Goal: Check status: Check status

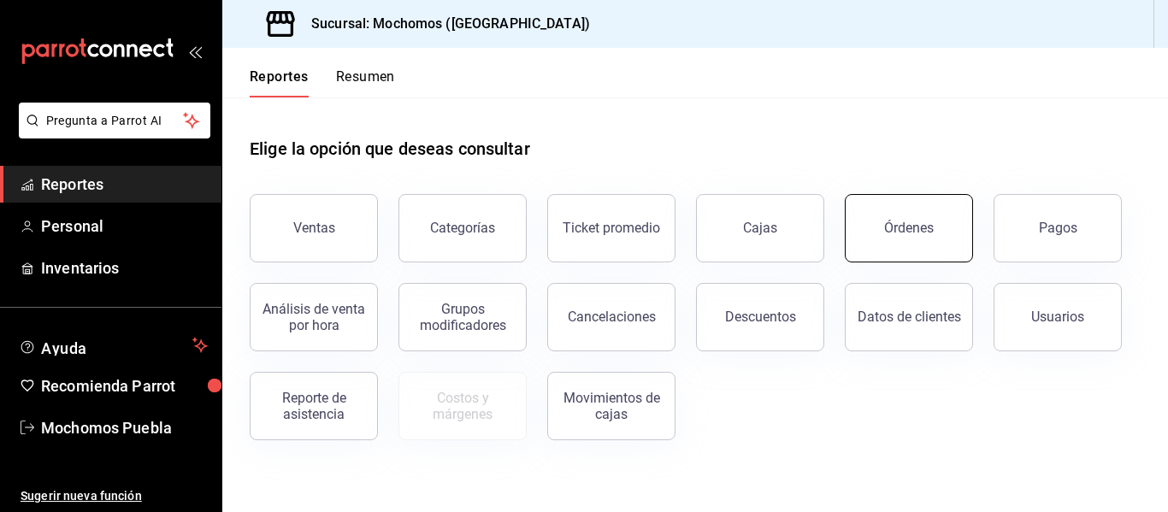
click at [917, 220] on button "Órdenes" at bounding box center [909, 228] width 128 height 68
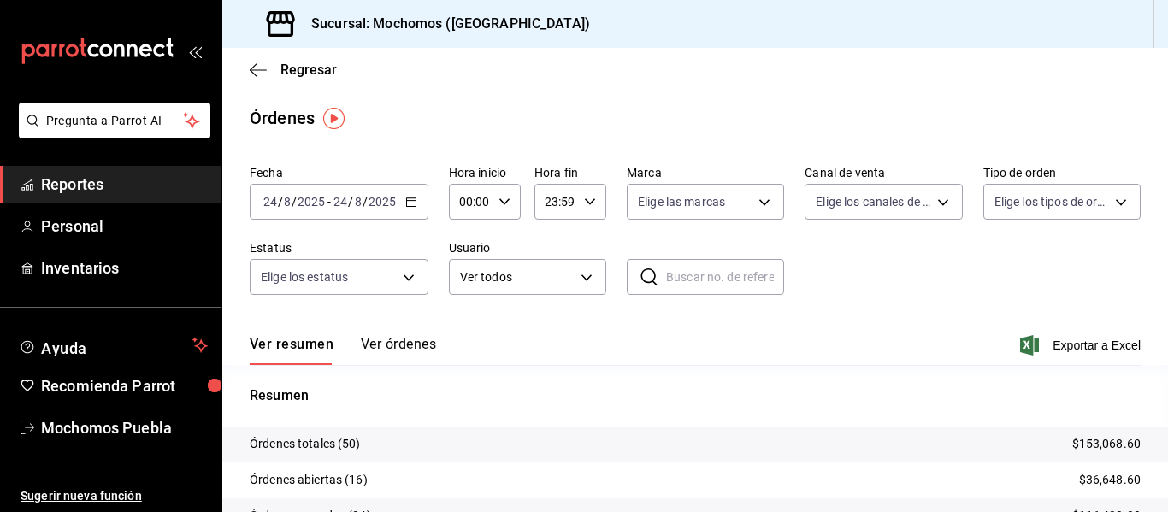
click at [415, 194] on div "[DATE] [DATE] - [DATE] [DATE]" at bounding box center [339, 202] width 179 height 36
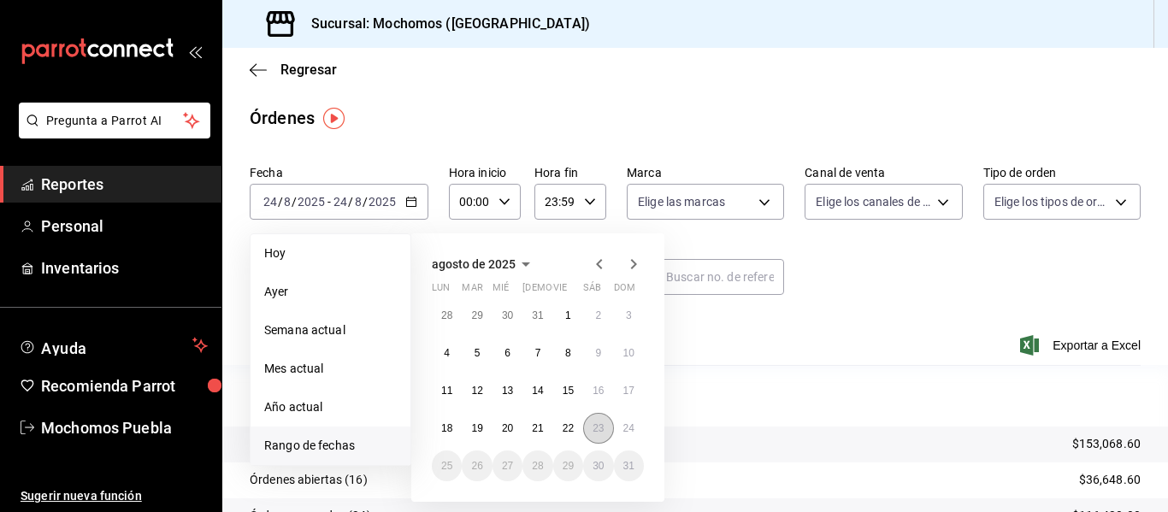
click at [607, 427] on button "23" at bounding box center [598, 428] width 30 height 31
click at [631, 427] on abbr "24" at bounding box center [628, 428] width 11 height 12
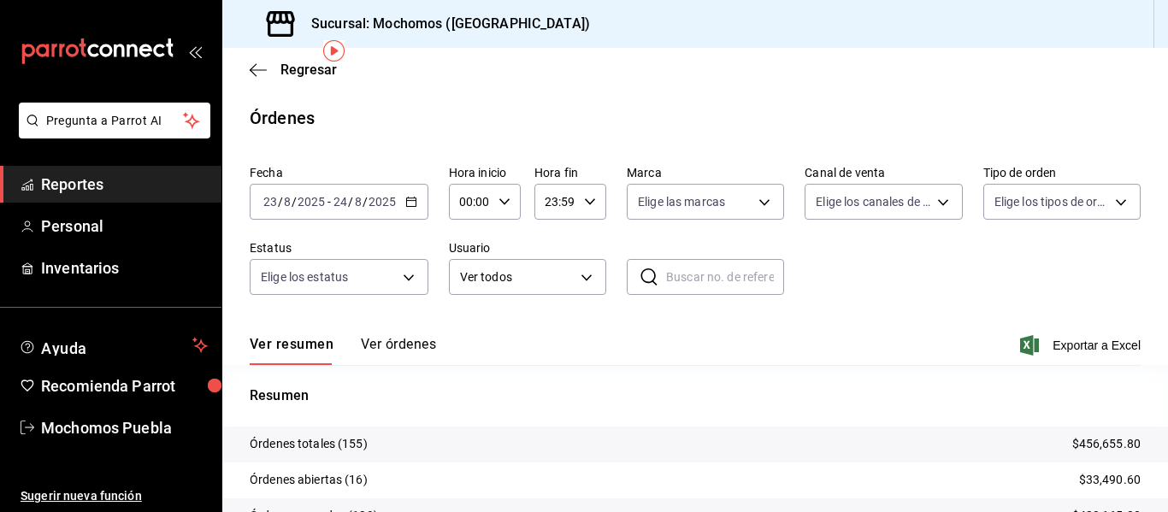
scroll to position [68, 0]
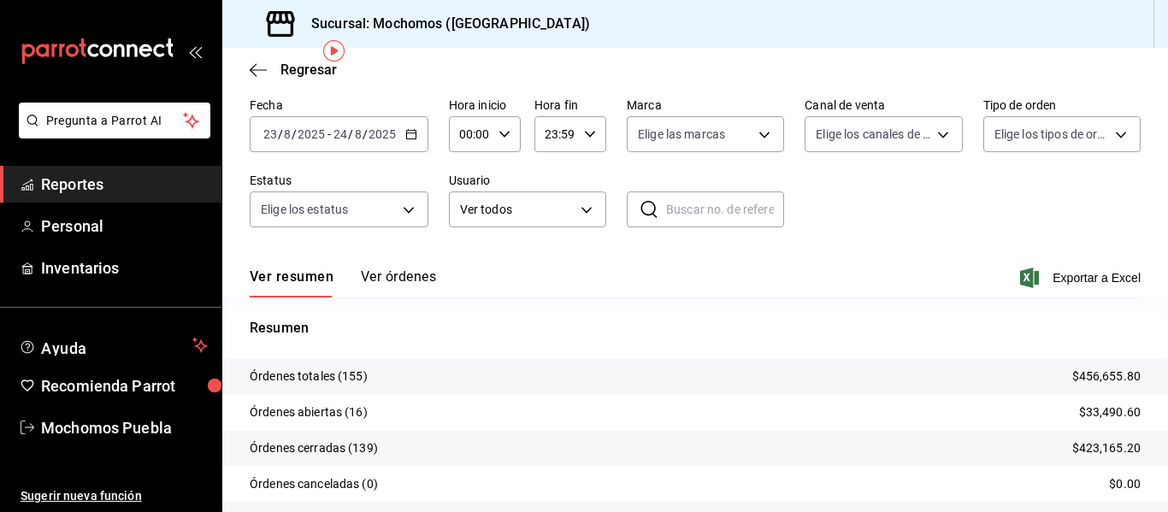
click at [392, 288] on button "Ver órdenes" at bounding box center [398, 282] width 75 height 29
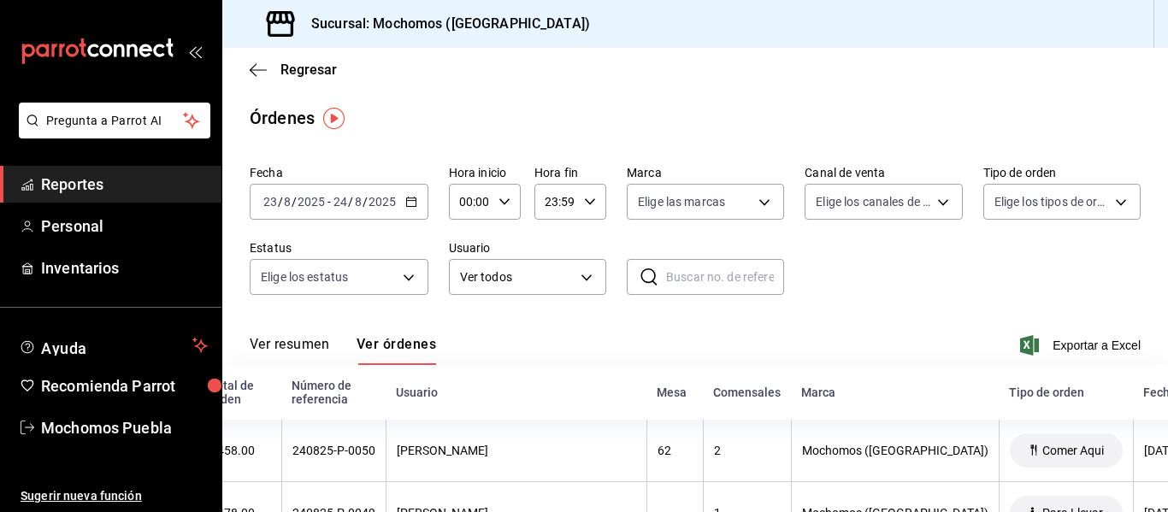
click at [498, 205] on icon "button" at bounding box center [504, 202] width 12 height 12
click at [462, 313] on span "11" at bounding box center [466, 315] width 8 height 14
type input "11:00"
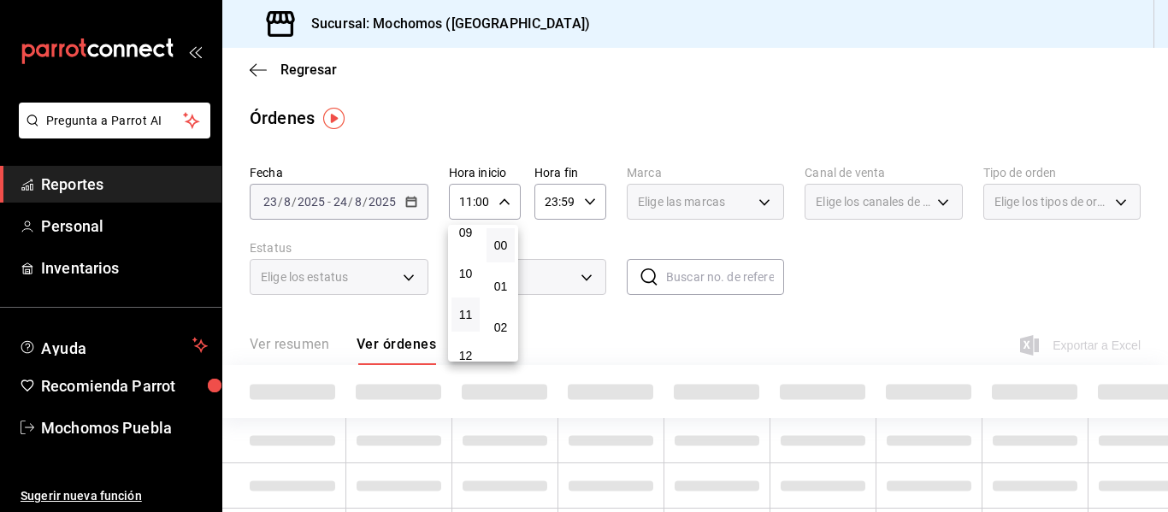
click at [592, 213] on div at bounding box center [584, 256] width 1168 height 512
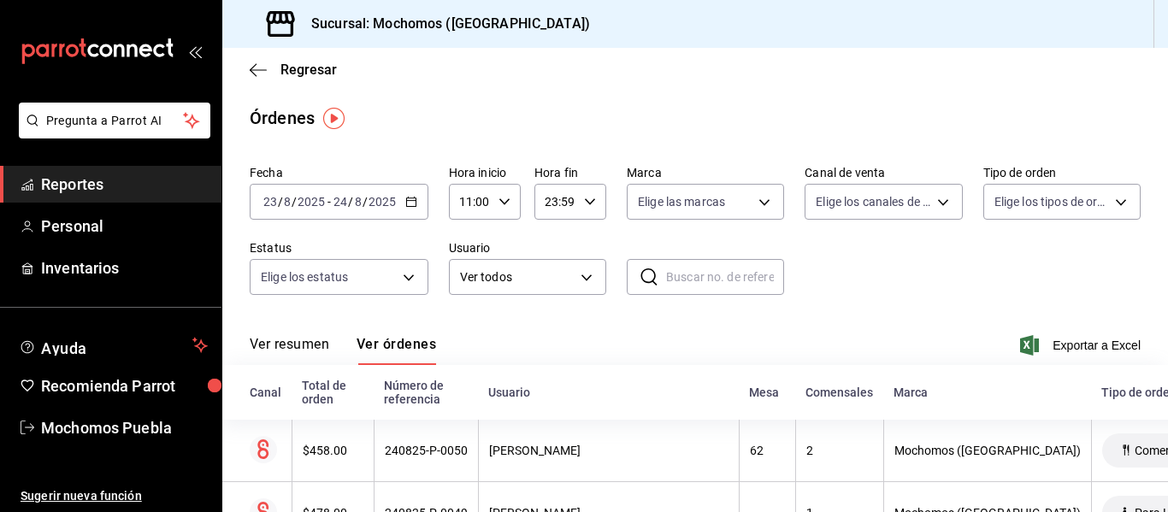
click at [588, 209] on div "23:59 Hora fin" at bounding box center [570, 202] width 72 height 36
click at [551, 309] on span "05" at bounding box center [549, 313] width 8 height 14
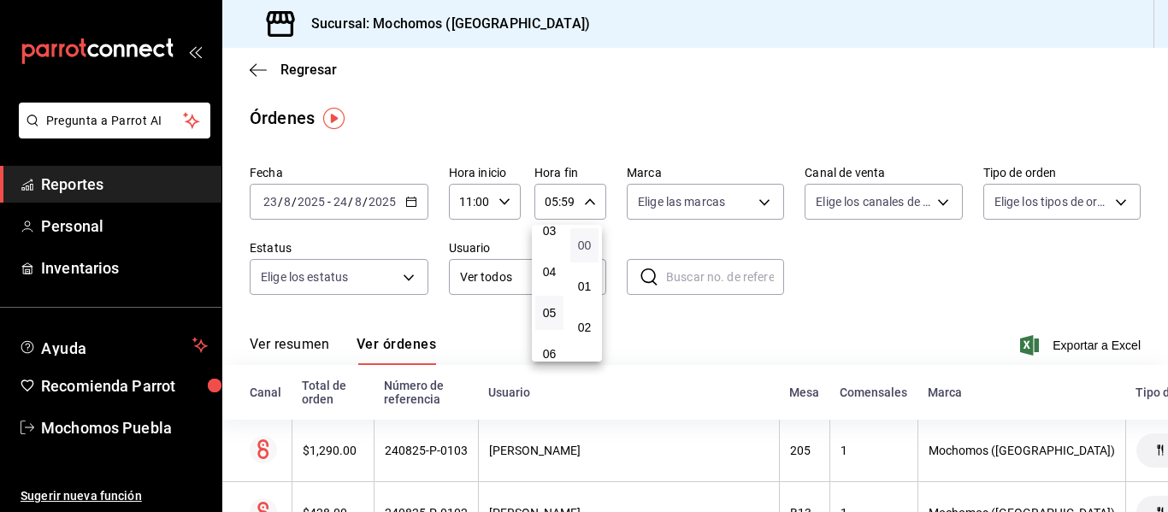
click at [585, 242] on span "00" at bounding box center [584, 246] width 8 height 14
type input "05:00"
click at [1010, 303] on div at bounding box center [584, 256] width 1168 height 512
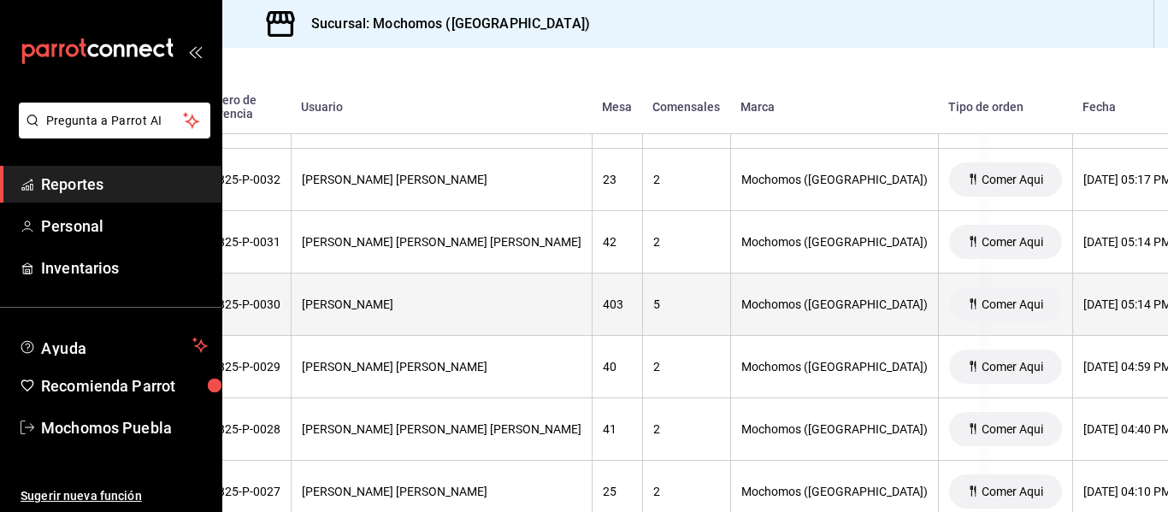
scroll to position [4734, 0]
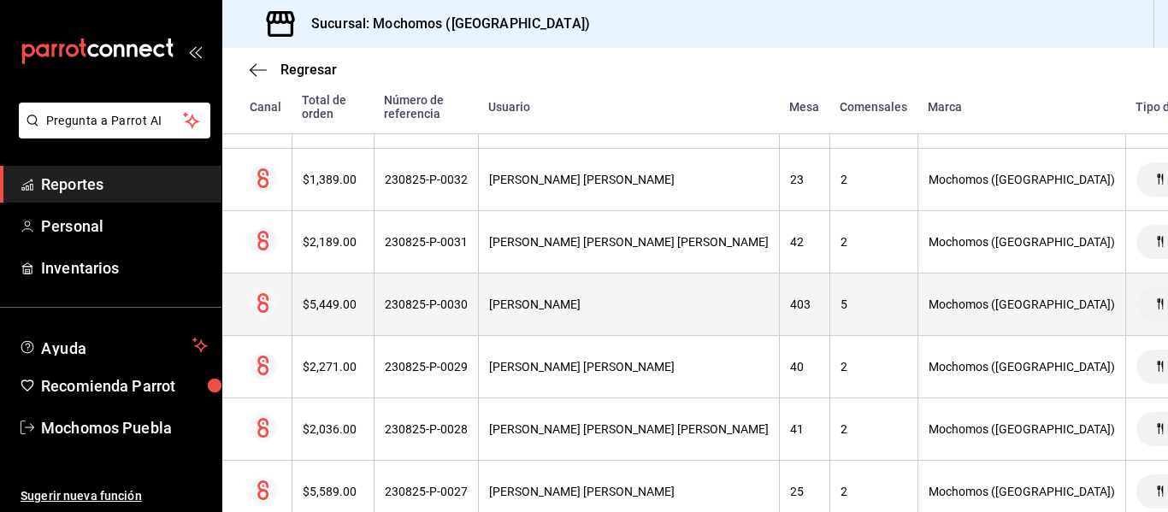
click at [356, 302] on div "$5,449.00" at bounding box center [333, 305] width 61 height 14
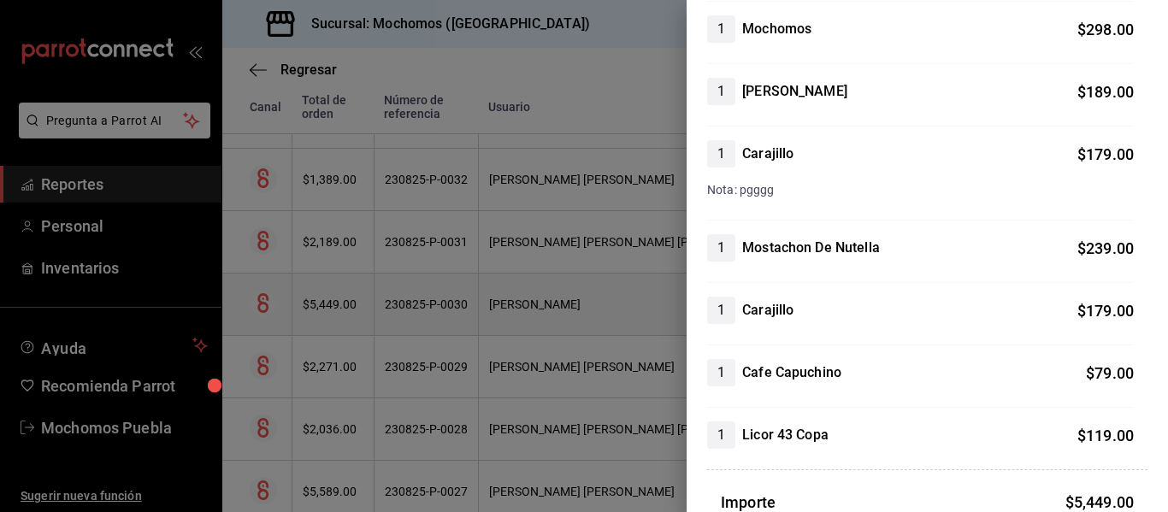
scroll to position [1567, 0]
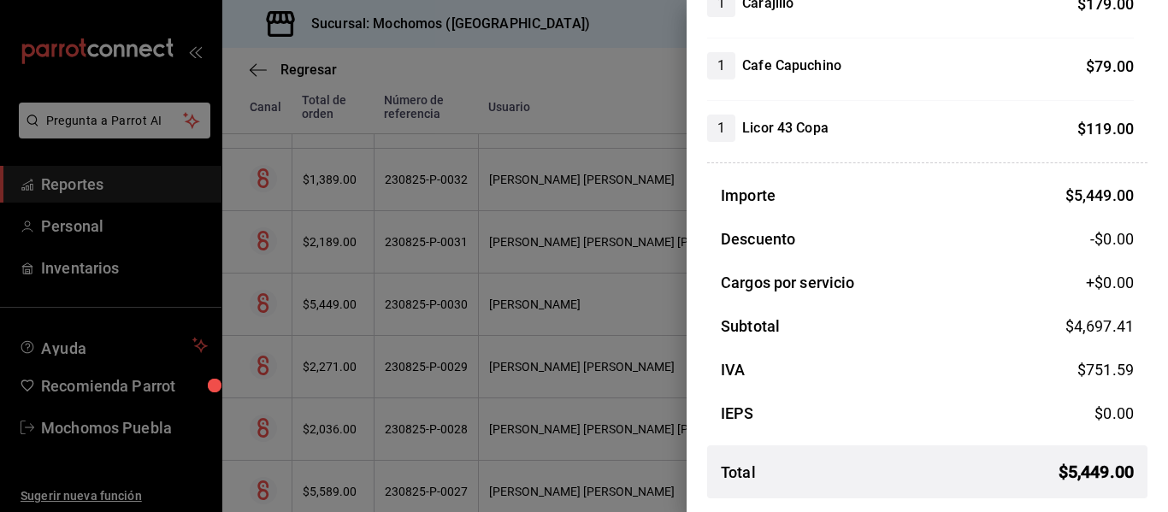
click at [468, 236] on div at bounding box center [584, 256] width 1168 height 512
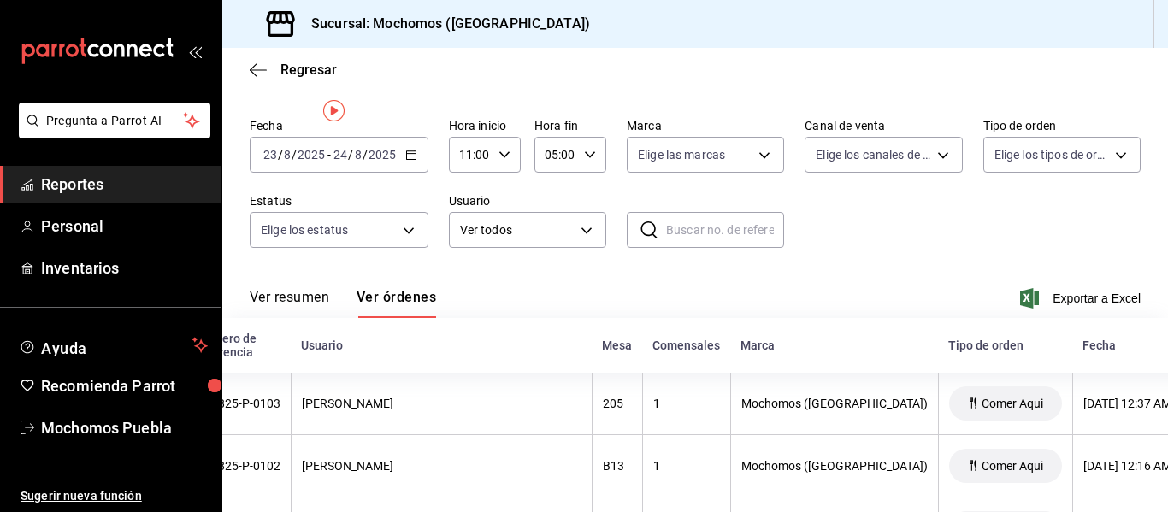
scroll to position [0, 0]
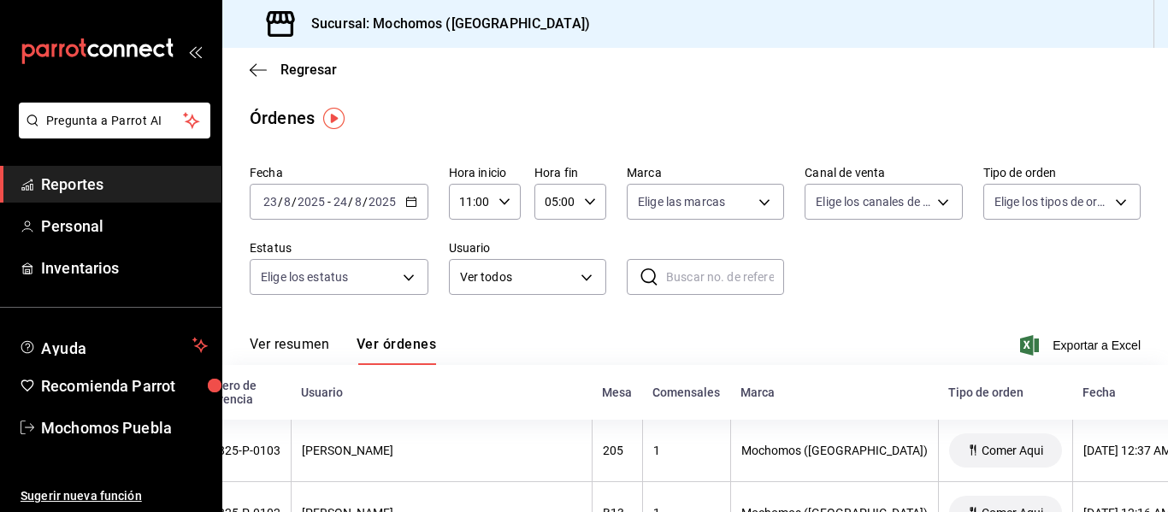
click at [417, 202] on div "[DATE] [DATE] - [DATE] [DATE]" at bounding box center [339, 202] width 179 height 36
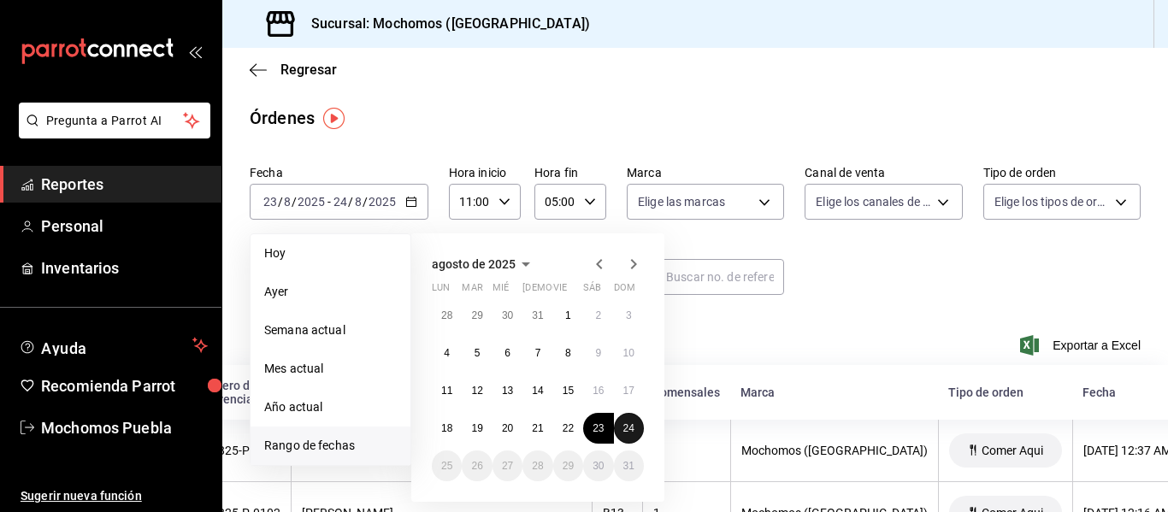
click at [633, 427] on abbr "24" at bounding box center [628, 428] width 11 height 12
click at [631, 424] on abbr "24" at bounding box center [628, 428] width 11 height 12
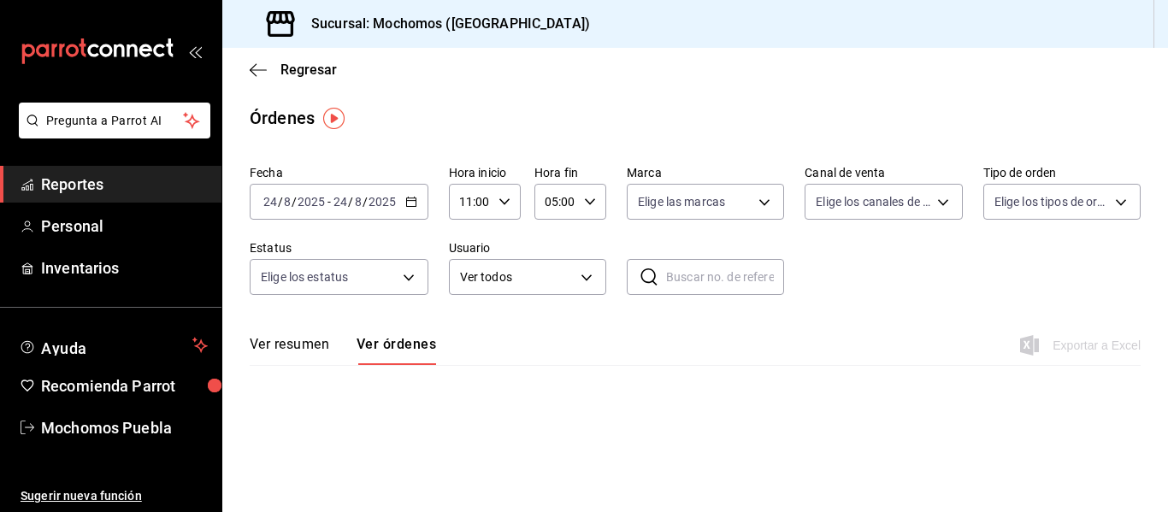
click at [394, 361] on button "Ver órdenes" at bounding box center [396, 350] width 80 height 29
click at [409, 205] on icon "button" at bounding box center [411, 202] width 12 height 12
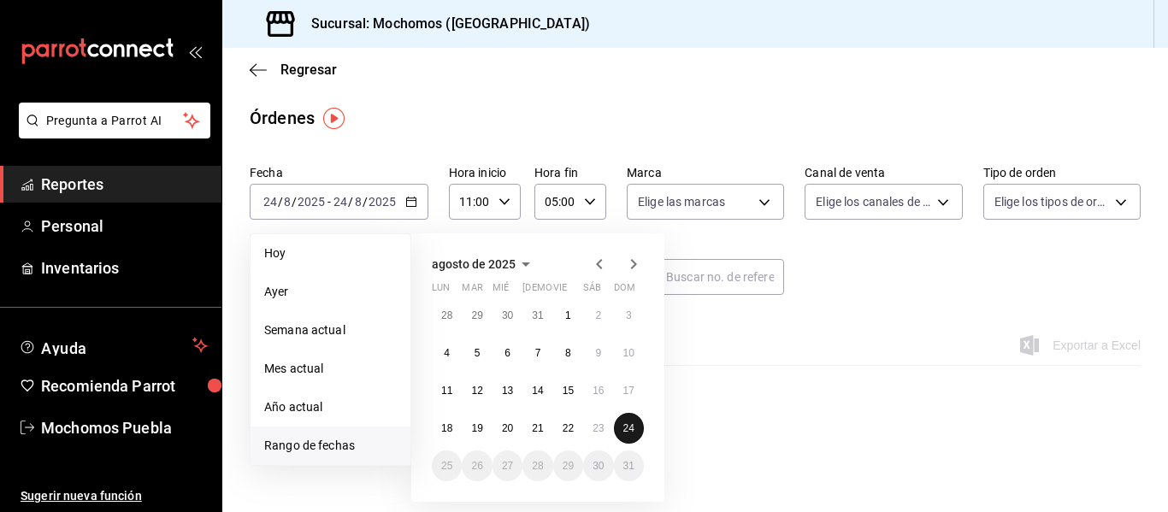
click at [637, 433] on button "24" at bounding box center [629, 428] width 30 height 31
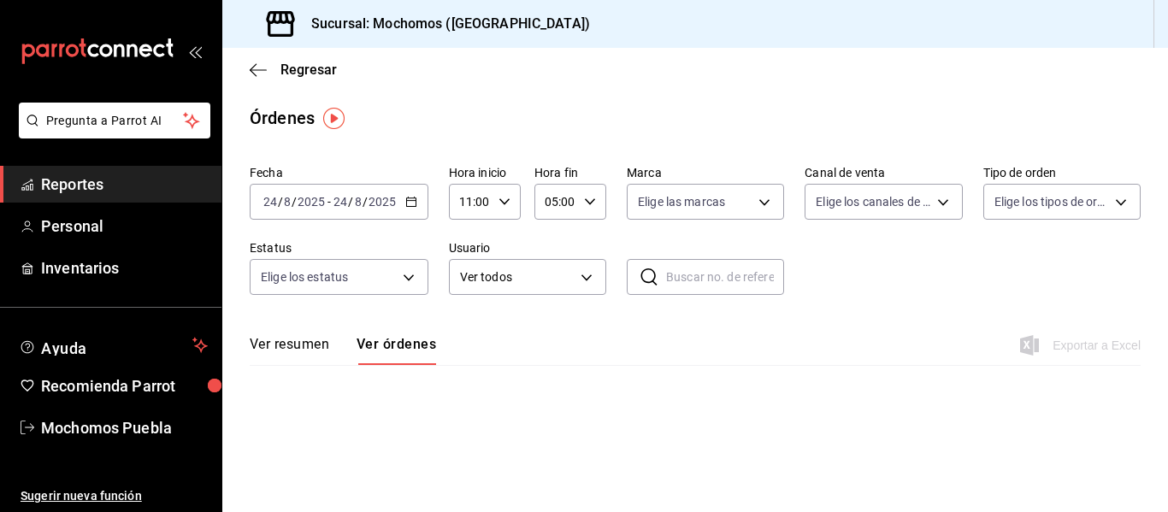
click at [730, 427] on main "Regresar Órdenes Fecha [DATE] [DATE] - [DATE] [DATE] Hora inicio 11:00 Hora ini…" at bounding box center [695, 280] width 946 height 464
click at [388, 368] on table at bounding box center [695, 368] width 946 height 7
click at [405, 352] on button "Ver órdenes" at bounding box center [396, 350] width 80 height 29
click at [413, 201] on \(Stroke\) "button" at bounding box center [410, 200] width 9 height 1
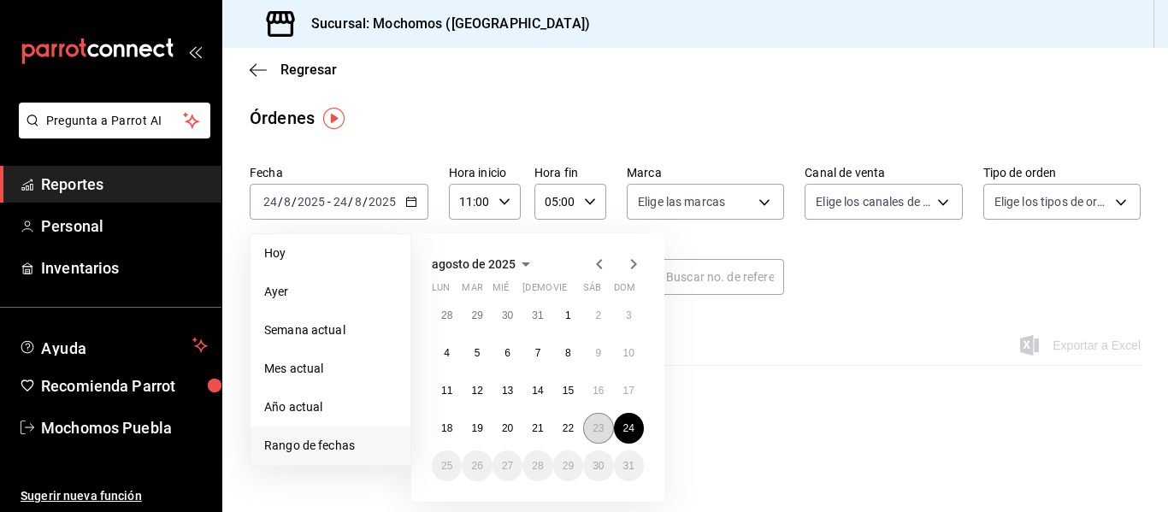
click at [598, 427] on abbr "23" at bounding box center [597, 428] width 11 height 12
click at [622, 434] on button "24" at bounding box center [629, 428] width 30 height 31
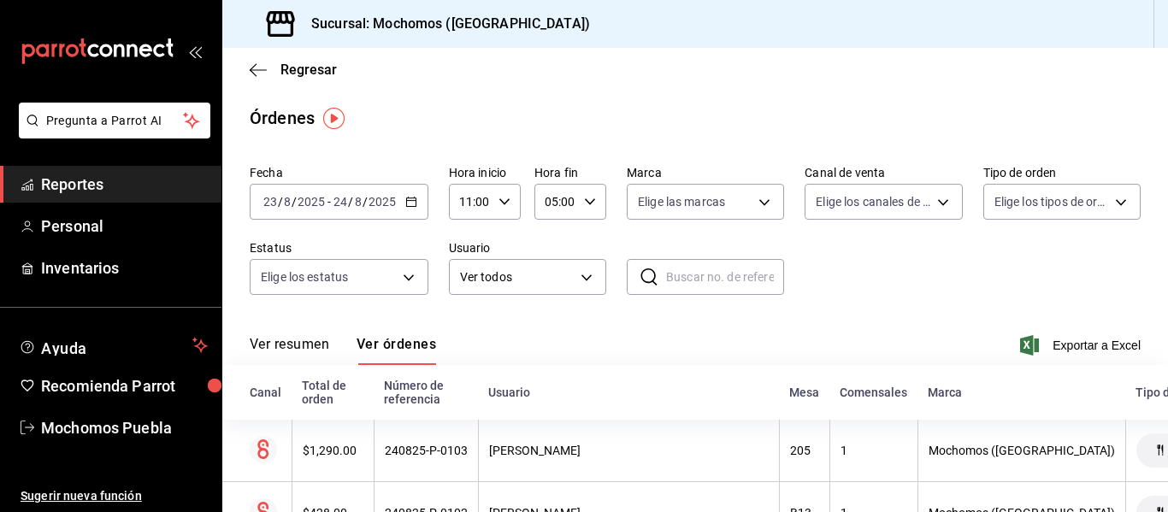
click at [975, 295] on div "Fecha [DATE] [DATE] - [DATE] [DATE] Hora inicio 11:00 Hora inicio Hora fin 05:0…" at bounding box center [695, 236] width 891 height 157
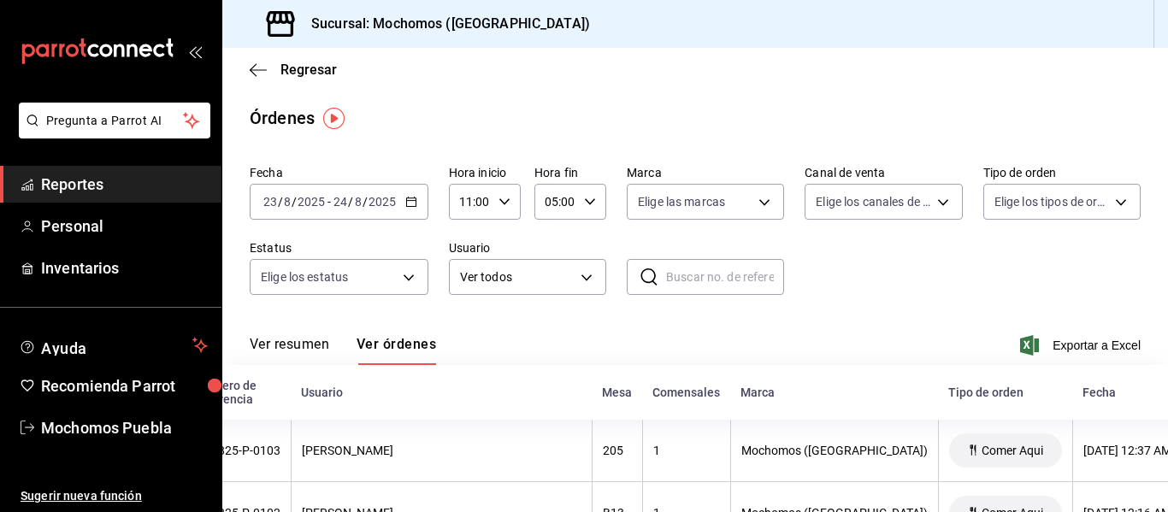
click at [499, 201] on \(Stroke\) "button" at bounding box center [504, 201] width 10 height 6
click at [477, 133] on div at bounding box center [584, 256] width 1168 height 512
click at [409, 202] on icon "button" at bounding box center [411, 202] width 12 height 12
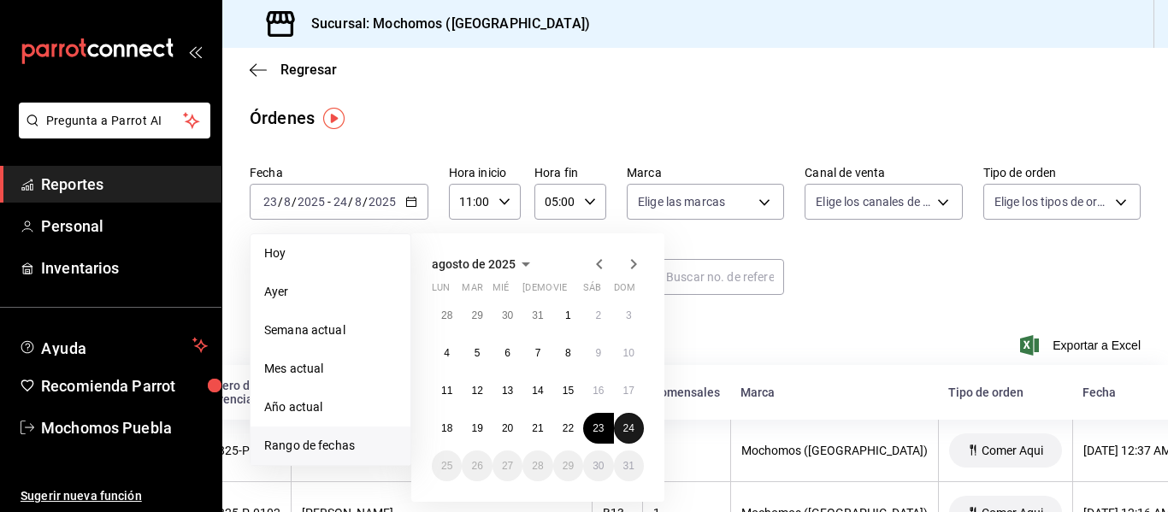
click at [638, 427] on button "24" at bounding box center [629, 428] width 30 height 31
